Goal: Navigation & Orientation: Find specific page/section

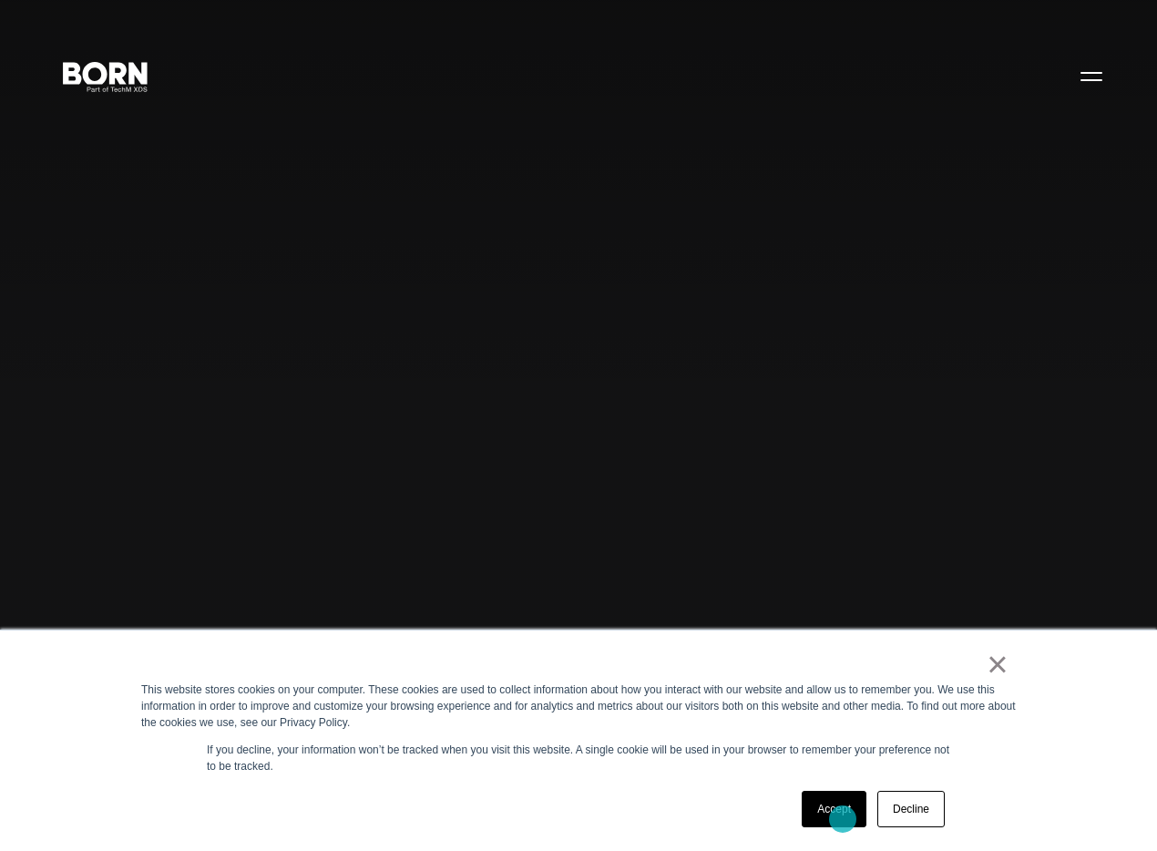
click at [843, 819] on link "Accept" at bounding box center [834, 809] width 65 height 36
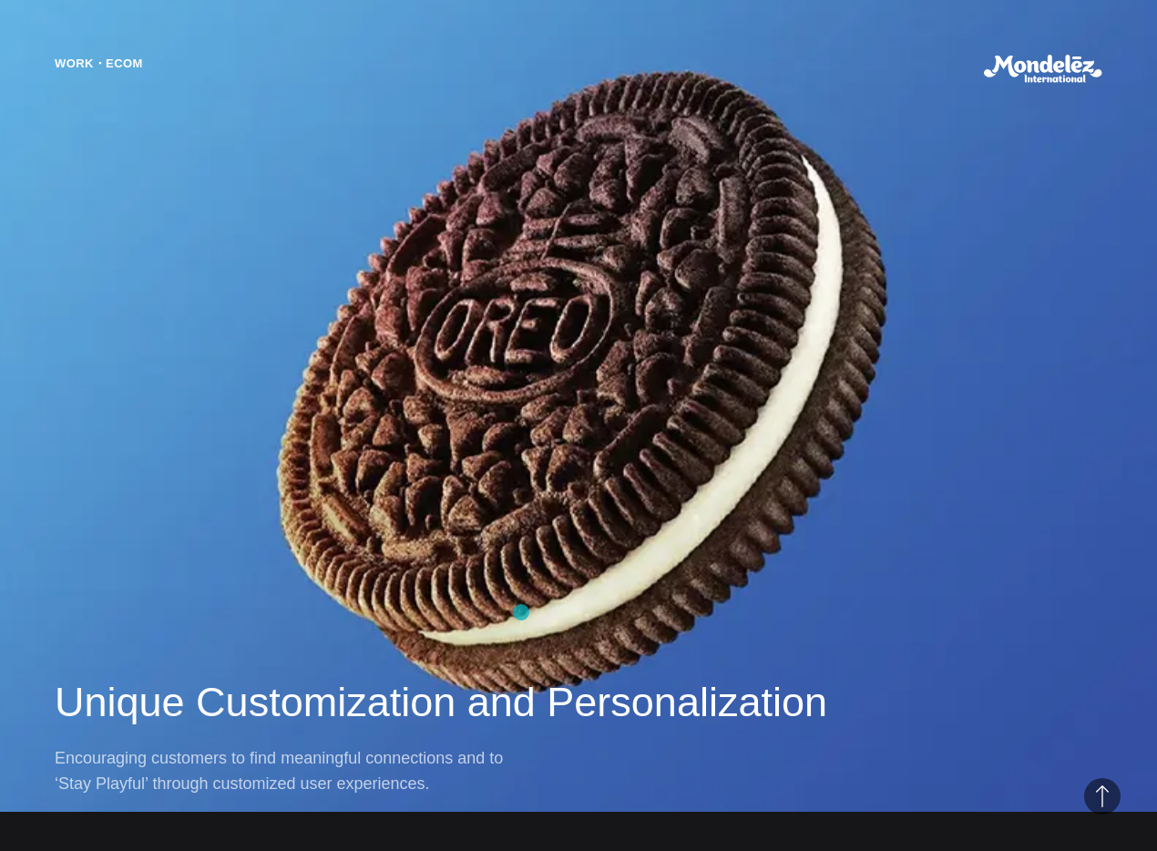
scroll to position [1557, 0]
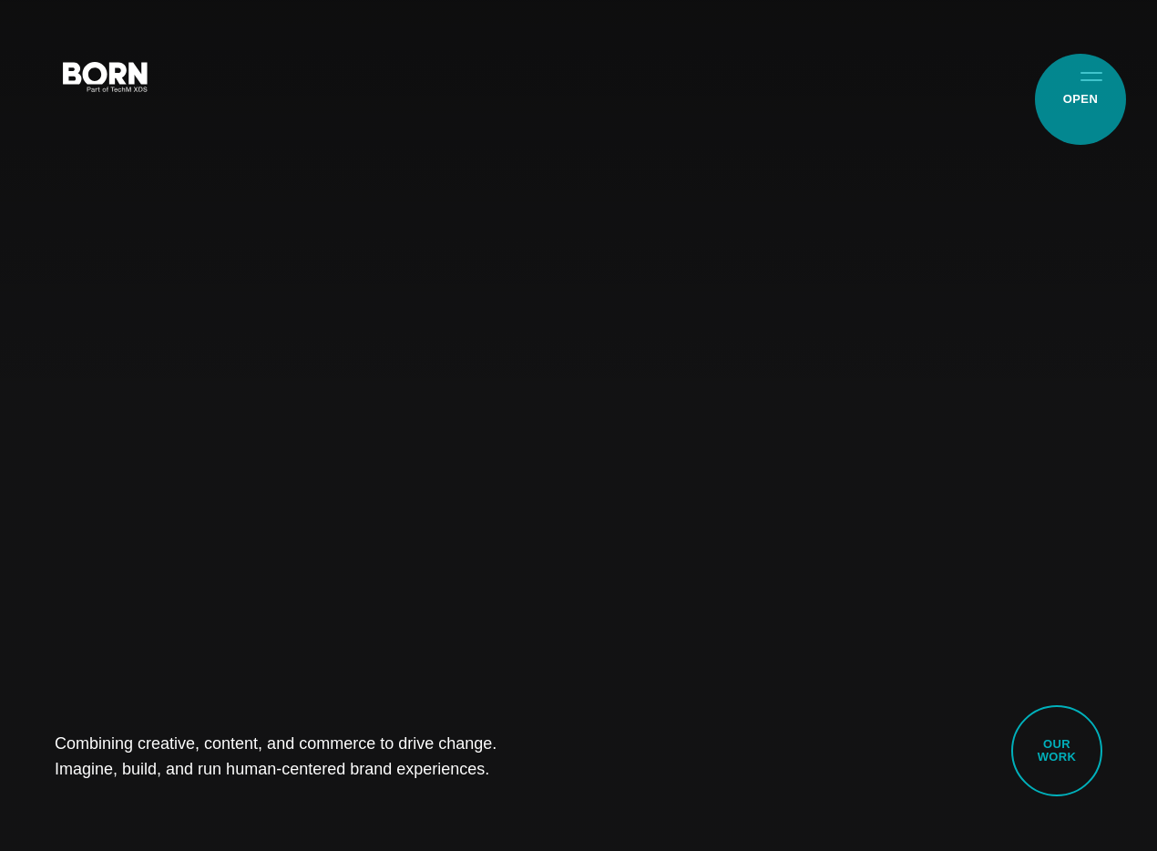
click at [1081, 95] on button "Primary Menu" at bounding box center [1092, 76] width 44 height 38
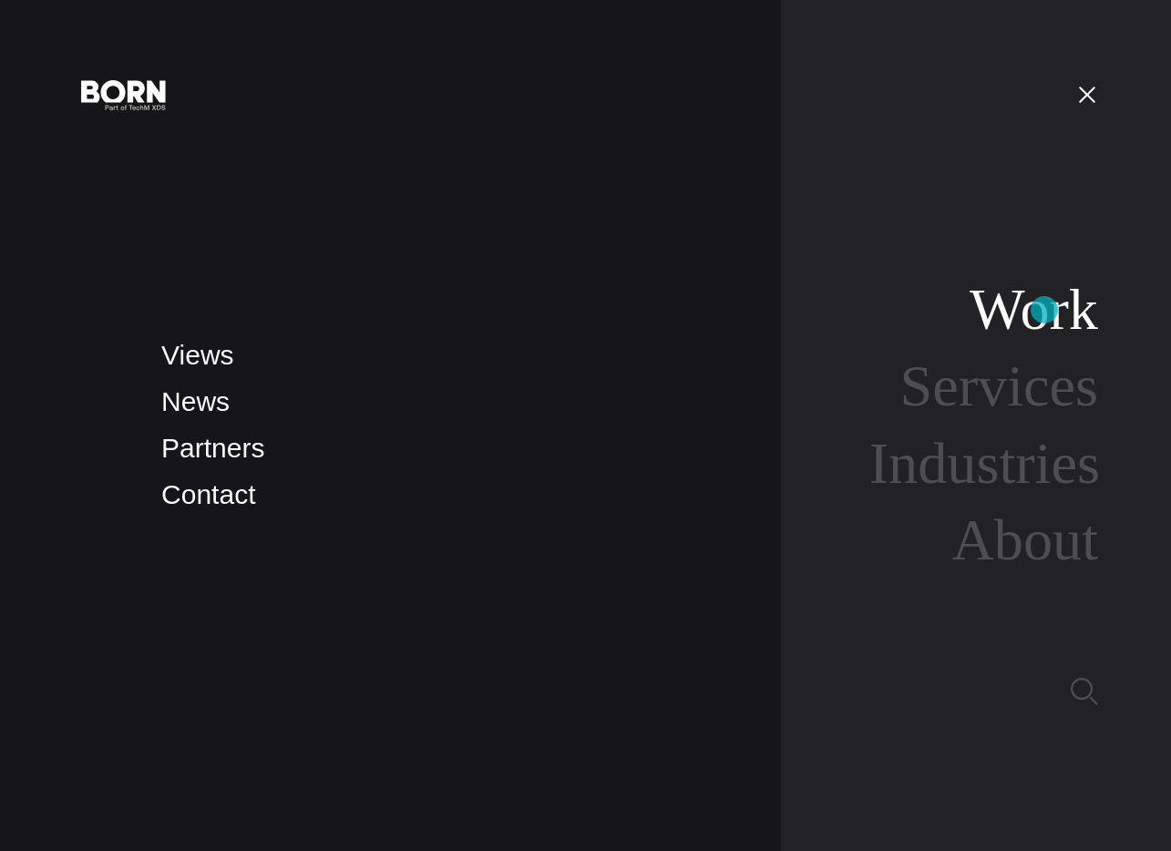
click at [1044, 310] on link "Work" at bounding box center [1034, 309] width 128 height 65
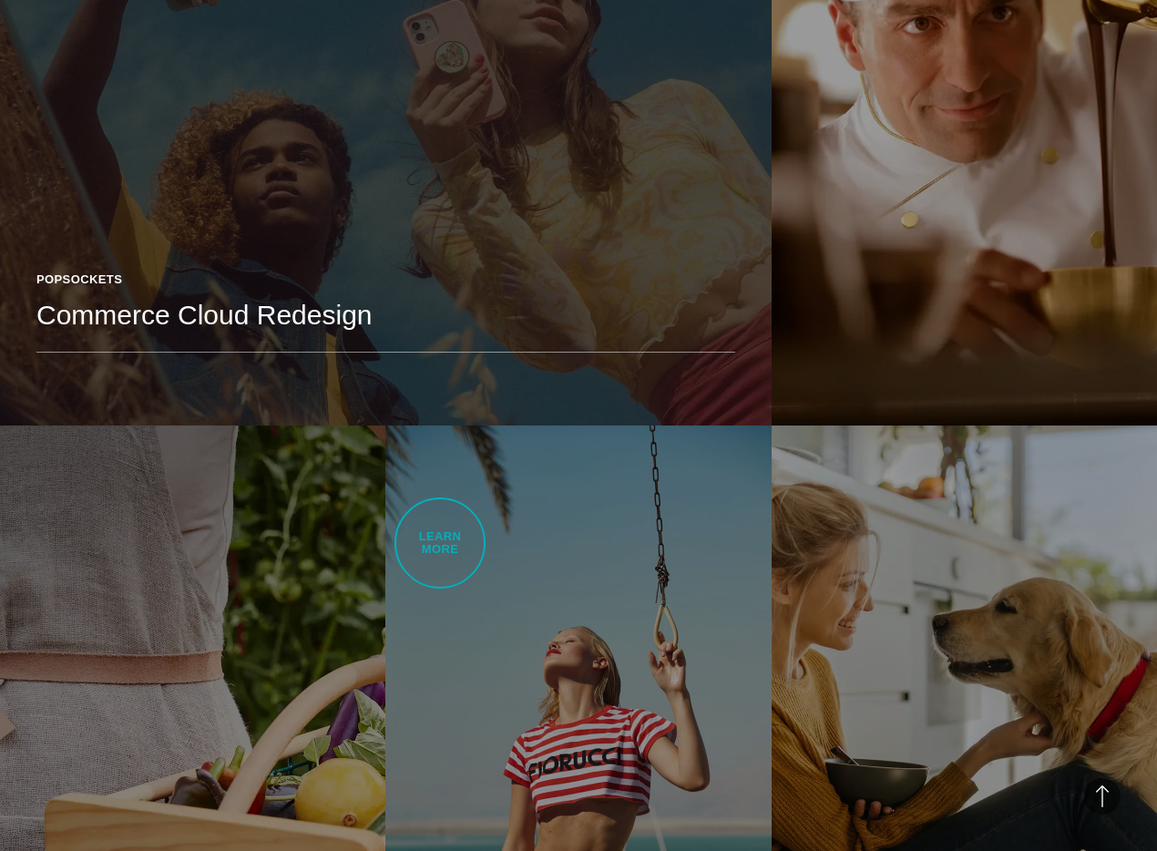
scroll to position [2568, 0]
